Goal: Navigation & Orientation: Find specific page/section

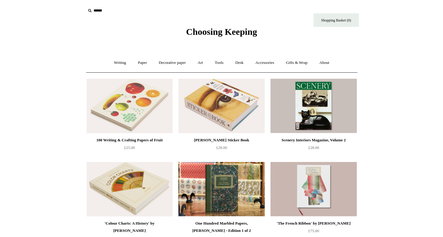
click at [209, 31] on span "Choosing Keeping" at bounding box center [221, 32] width 71 height 10
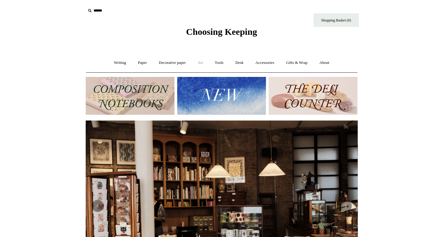
click at [203, 63] on link "Art +" at bounding box center [200, 63] width 16 height 16
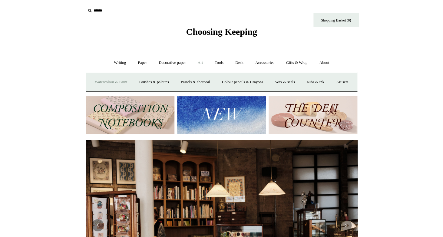
click at [117, 84] on link "Watercolour & Paint" at bounding box center [110, 82] width 43 height 16
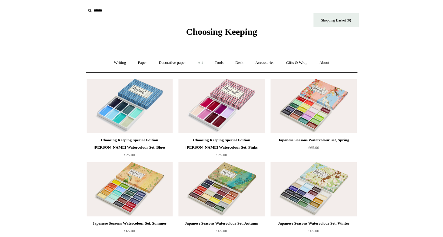
click at [199, 61] on link "Art +" at bounding box center [200, 63] width 16 height 16
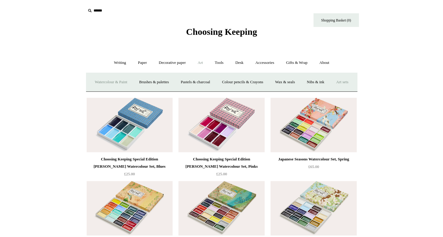
click at [331, 90] on link "Art sets" at bounding box center [342, 82] width 23 height 16
click at [165, 63] on link "Decorative paper +" at bounding box center [172, 63] width 38 height 16
click at [165, 84] on link "Wrapping & decoupage" at bounding box center [162, 82] width 48 height 16
